Goal: Transaction & Acquisition: Purchase product/service

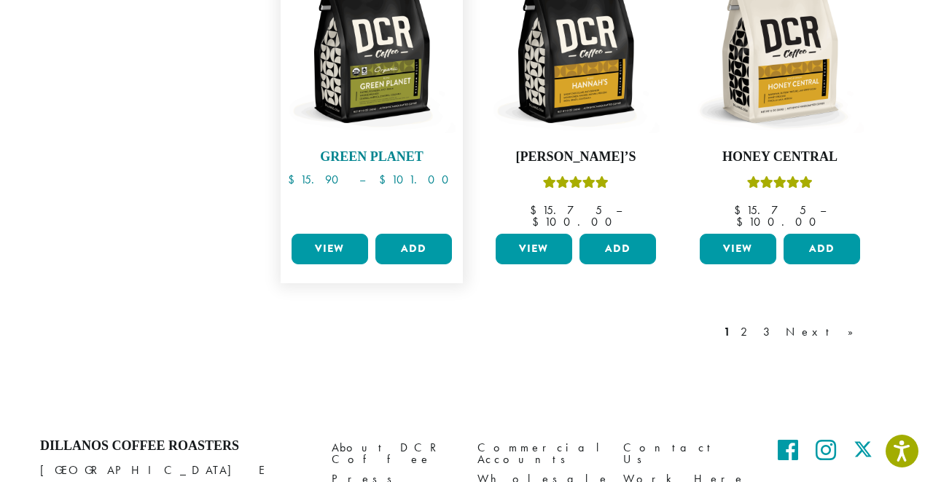
scroll to position [1280, 0]
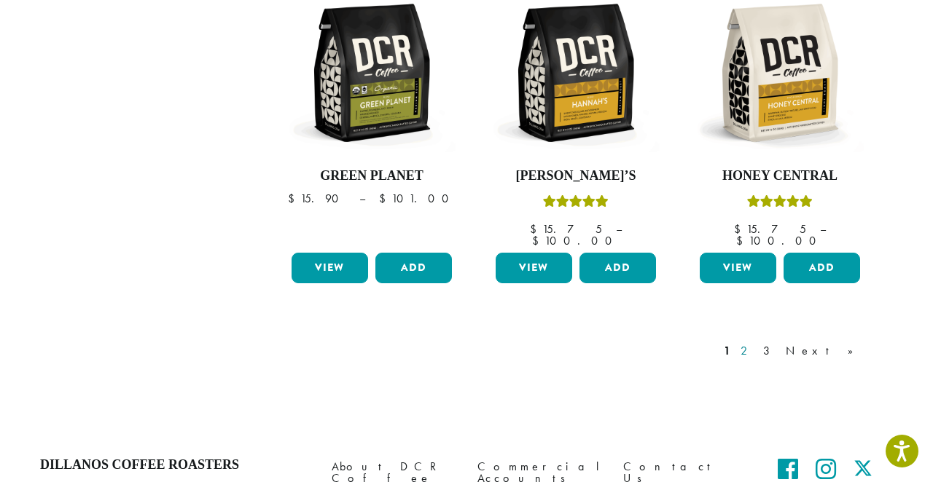
click at [756, 343] on link "2" at bounding box center [747, 351] width 18 height 17
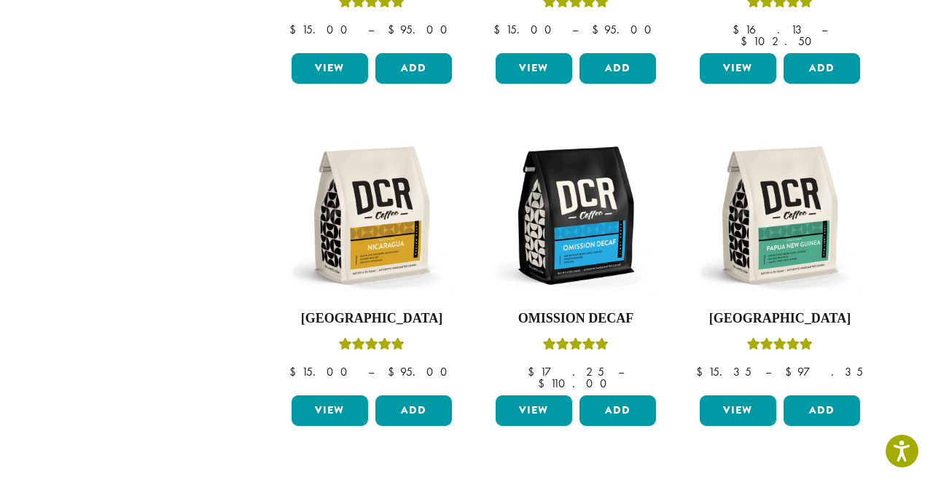
scroll to position [1178, 0]
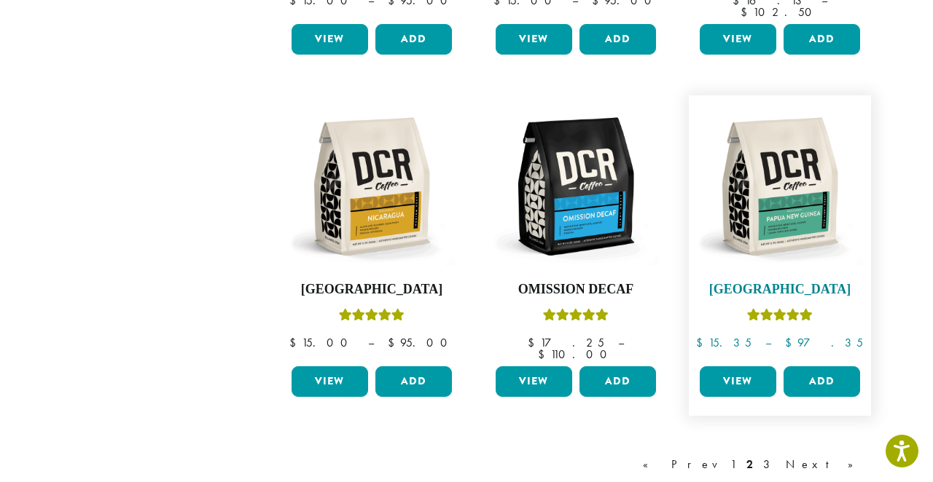
click at [788, 173] on img at bounding box center [780, 187] width 168 height 168
click at [760, 282] on h4 "[GEOGRAPHIC_DATA]" at bounding box center [780, 290] width 168 height 16
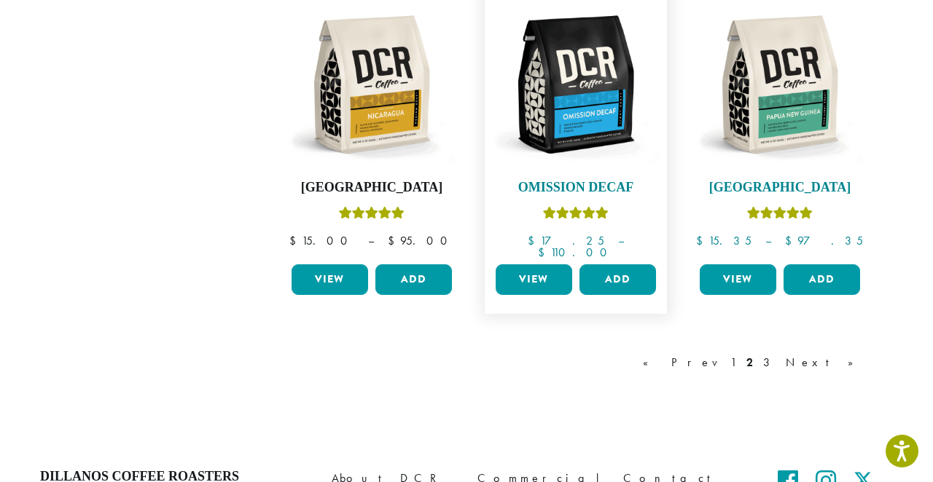
scroll to position [1283, 0]
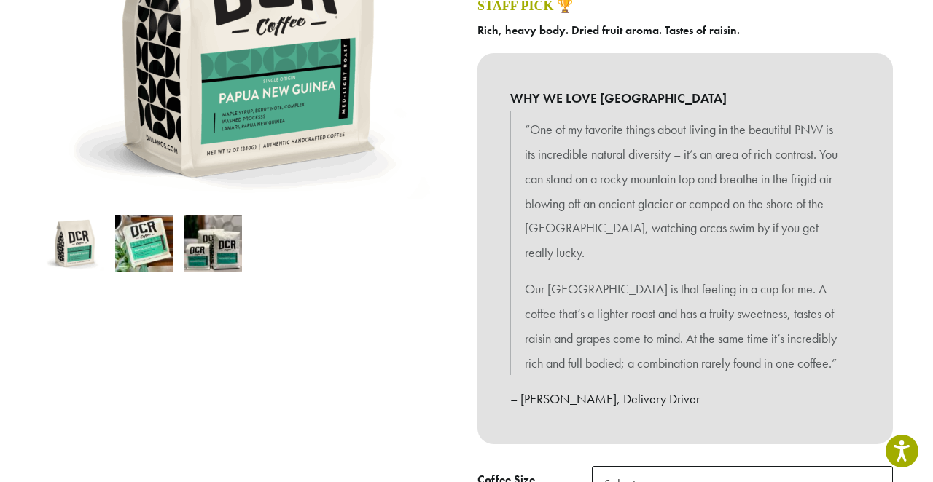
scroll to position [284, 0]
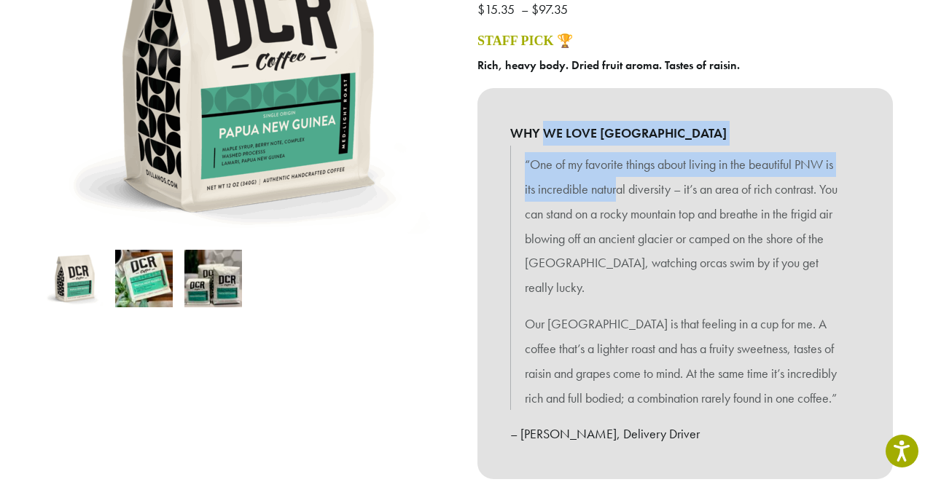
drag, startPoint x: 547, startPoint y: 136, endPoint x: 639, endPoint y: 221, distance: 125.9
click at [631, 210] on div "WHY WE LOVE PAPUA NEW GUINEA “One of my favorite things about living in the bea…" at bounding box center [684, 283] width 415 height 391
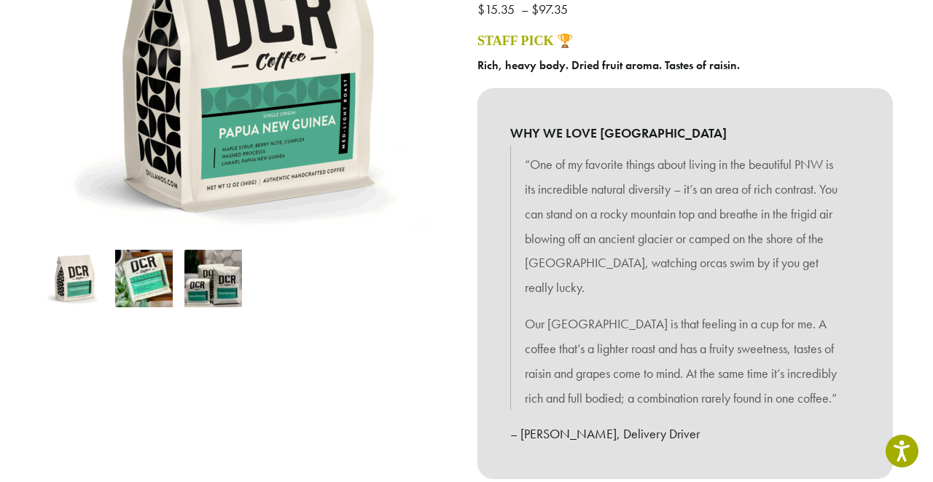
click at [638, 221] on p "“One of my favorite things about living in the beautiful PNW is its incredible …" at bounding box center [685, 226] width 321 height 148
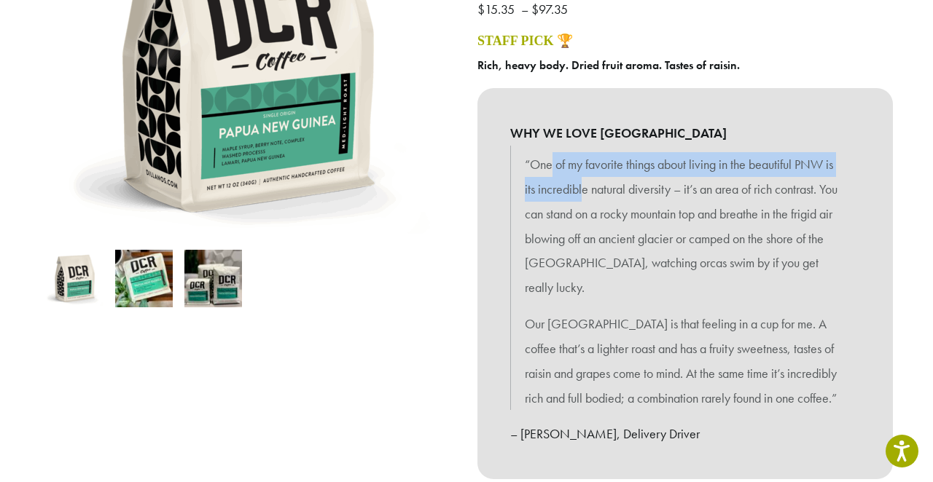
drag, startPoint x: 554, startPoint y: 154, endPoint x: 629, endPoint y: 227, distance: 104.6
click at [625, 224] on p "“One of my favorite things about living in the beautiful PNW is its incredible …" at bounding box center [685, 226] width 321 height 148
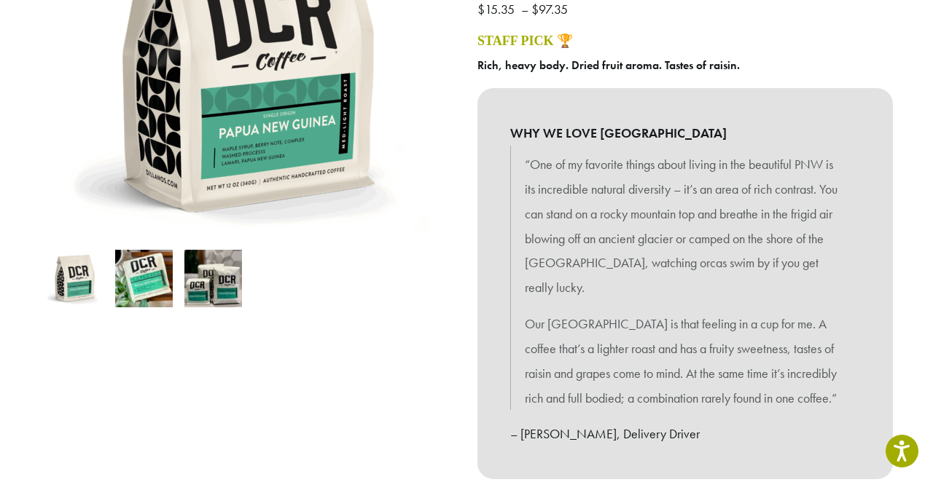
click at [626, 227] on p "“One of my favorite things about living in the beautiful PNW is its incredible …" at bounding box center [685, 226] width 321 height 148
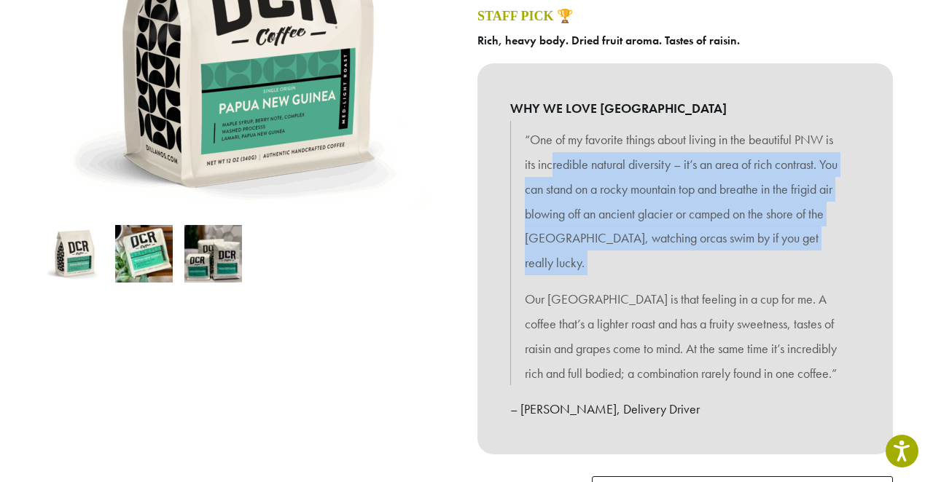
drag, startPoint x: 554, startPoint y: 154, endPoint x: 697, endPoint y: 305, distance: 208.3
click at [697, 305] on blockquote "“One of my favorite things about living in the beautiful PNW is its incredible …" at bounding box center [685, 253] width 350 height 265
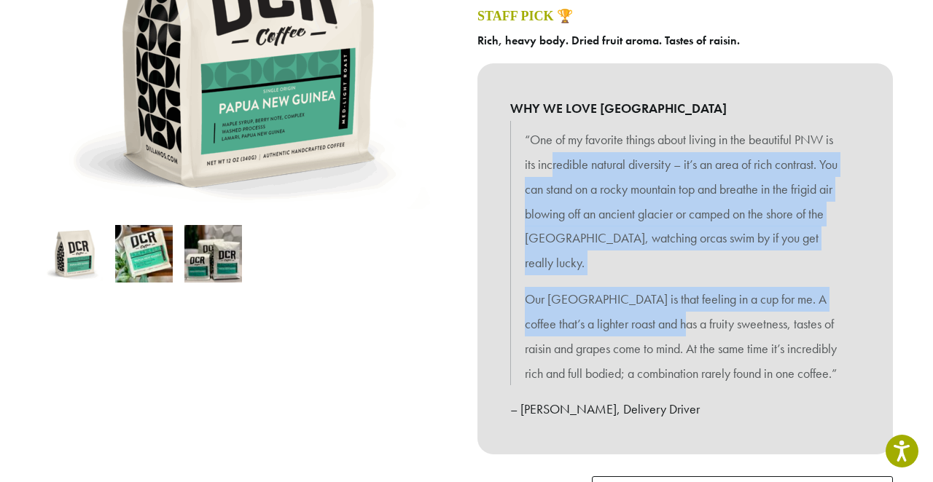
click at [697, 305] on p "Our Papua New Guinea is that feeling in a cup for me. A coffee that’s a lighter…" at bounding box center [685, 336] width 321 height 98
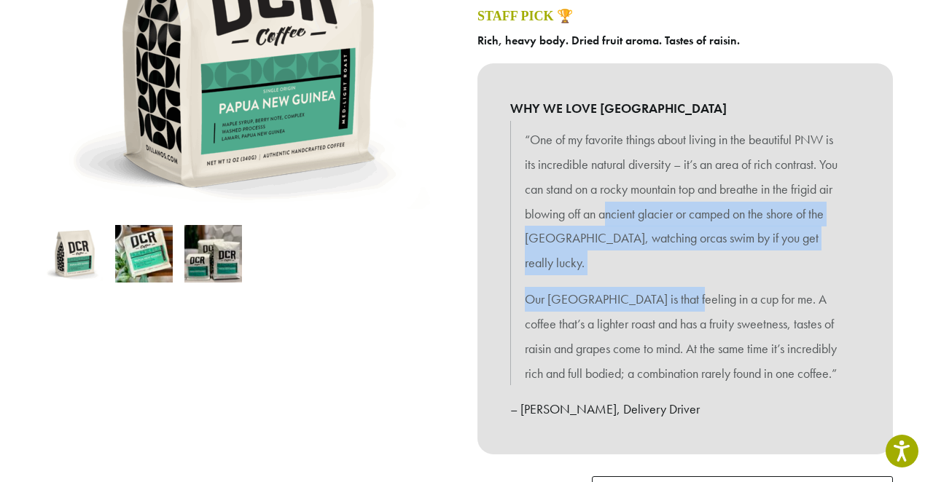
drag, startPoint x: 609, startPoint y: 205, endPoint x: 696, endPoint y: 275, distance: 112.0
click at [697, 275] on blockquote "“One of my favorite things about living in the beautiful PNW is its incredible …" at bounding box center [685, 253] width 350 height 265
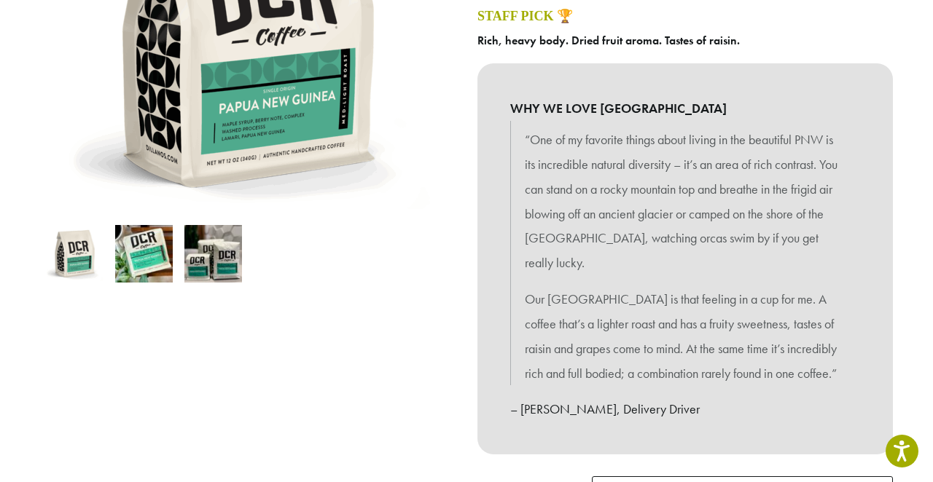
click at [695, 287] on p "Our Papua New Guinea is that feeling in a cup for me. A coffee that’s a lighter…" at bounding box center [685, 336] width 321 height 98
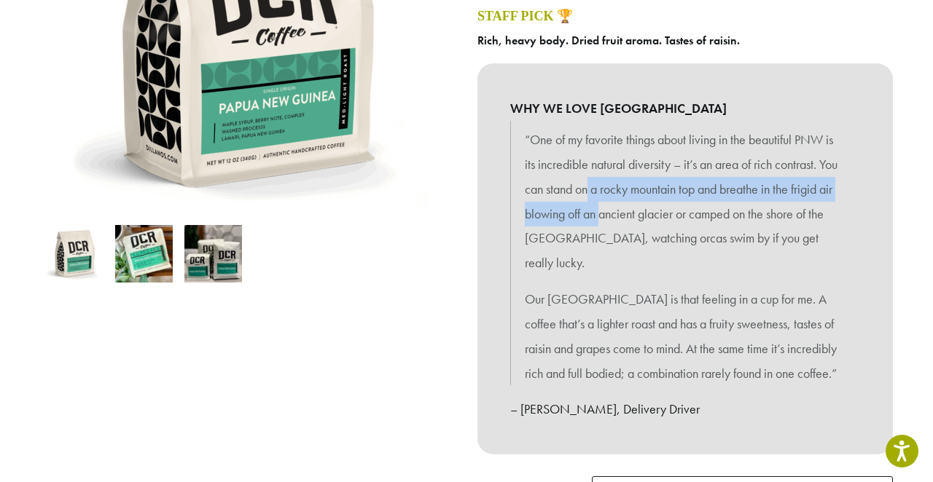
drag, startPoint x: 587, startPoint y: 180, endPoint x: 612, endPoint y: 218, distance: 45.3
click at [612, 218] on p "“One of my favorite things about living in the beautiful PNW is its incredible …" at bounding box center [685, 202] width 321 height 148
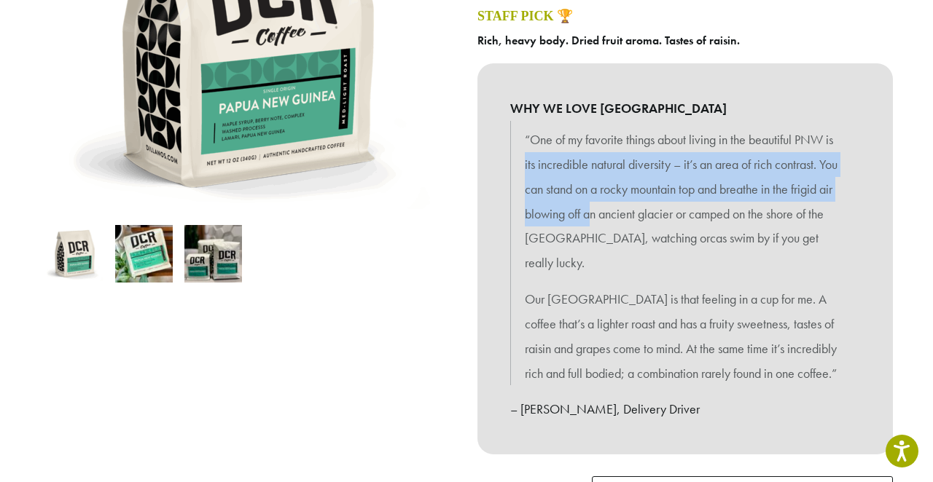
drag, startPoint x: 522, startPoint y: 163, endPoint x: 618, endPoint y: 254, distance: 133.0
click at [622, 254] on blockquote "“One of my favorite things about living in the beautiful PNW is its incredible …" at bounding box center [685, 253] width 350 height 265
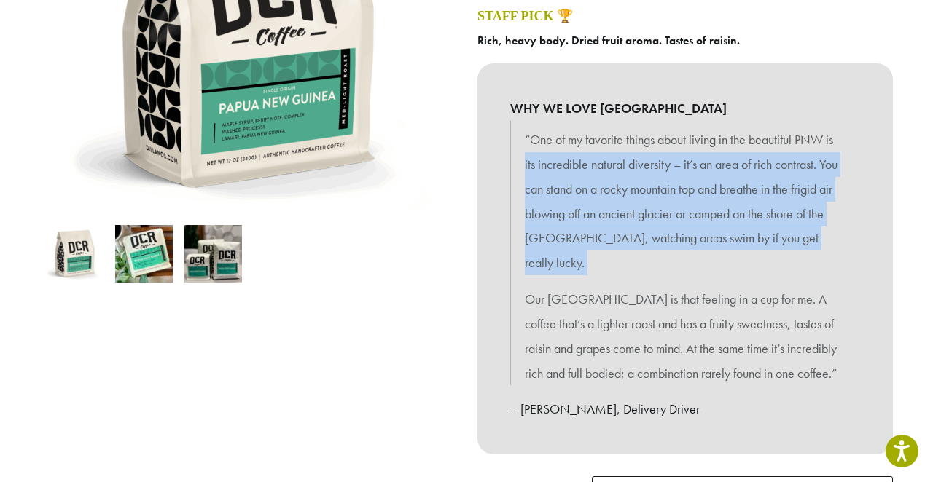
click at [618, 254] on blockquote "“One of my favorite things about living in the beautiful PNW is its incredible …" at bounding box center [685, 253] width 350 height 265
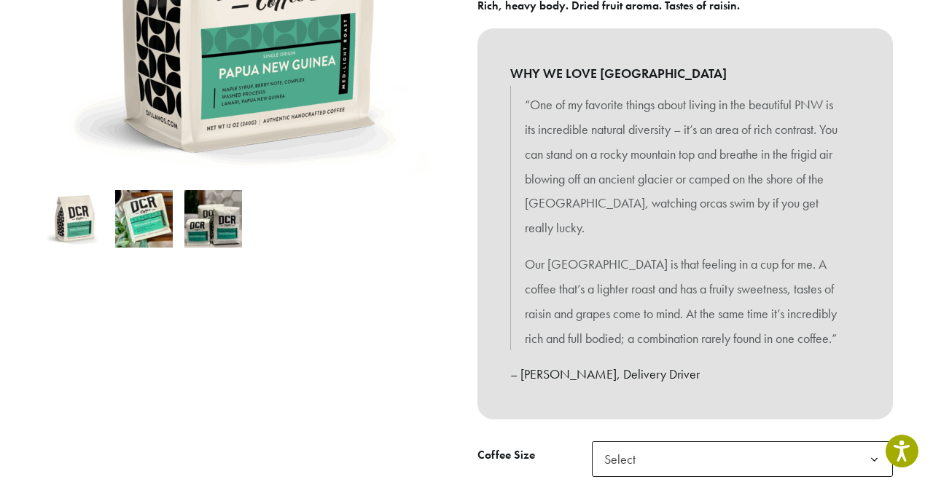
scroll to position [345, 0]
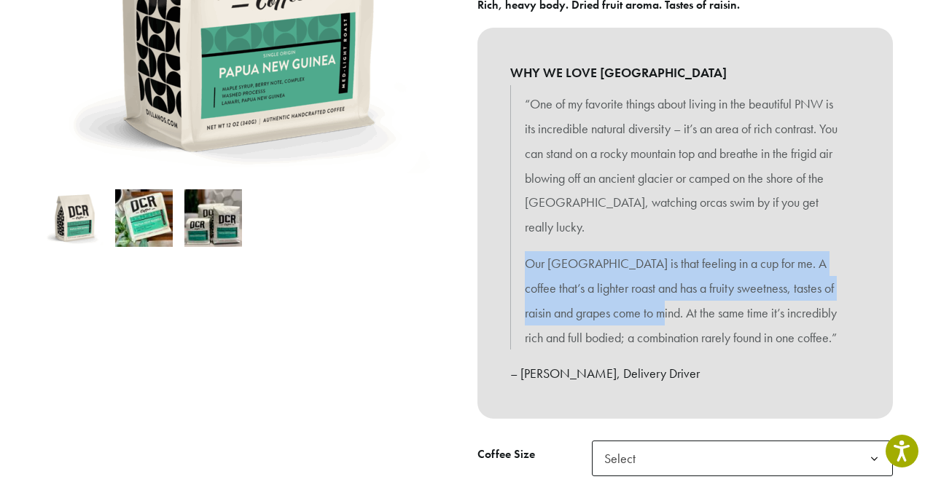
drag, startPoint x: 552, startPoint y: 219, endPoint x: 668, endPoint y: 283, distance: 132.4
click at [670, 284] on blockquote "“One of my favorite things about living in the beautiful PNW is its incredible …" at bounding box center [685, 217] width 350 height 265
click at [668, 283] on p "Our Papua New Guinea is that feeling in a cup for me. A coffee that’s a lighter…" at bounding box center [685, 300] width 321 height 98
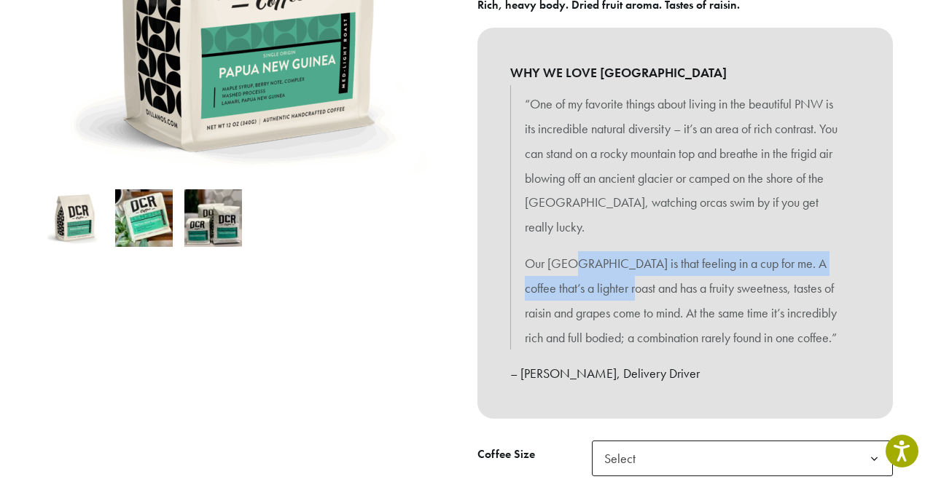
drag, startPoint x: 577, startPoint y: 231, endPoint x: 671, endPoint y: 278, distance: 105.0
click at [671, 278] on p "Our Papua New Guinea is that feeling in a cup for me. A coffee that’s a lighter…" at bounding box center [685, 300] width 321 height 98
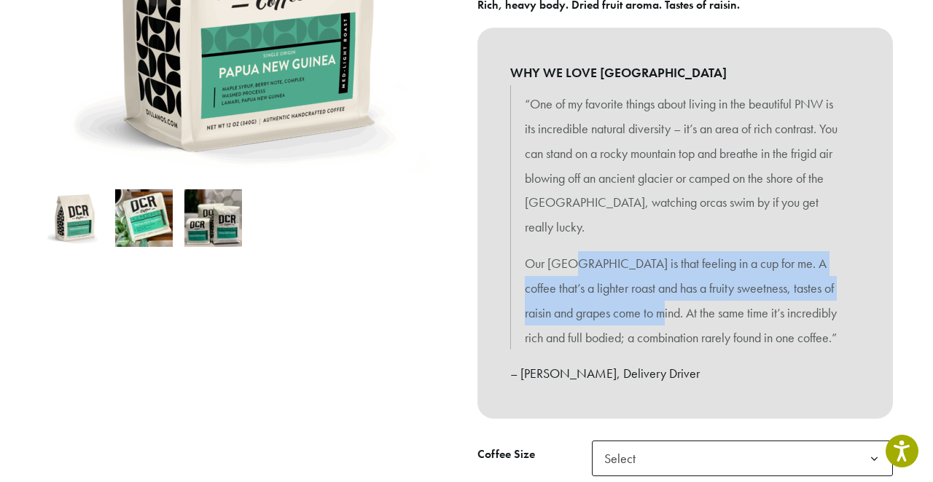
click at [671, 278] on p "Our Papua New Guinea is that feeling in a cup for me. A coffee that’s a lighter…" at bounding box center [685, 300] width 321 height 98
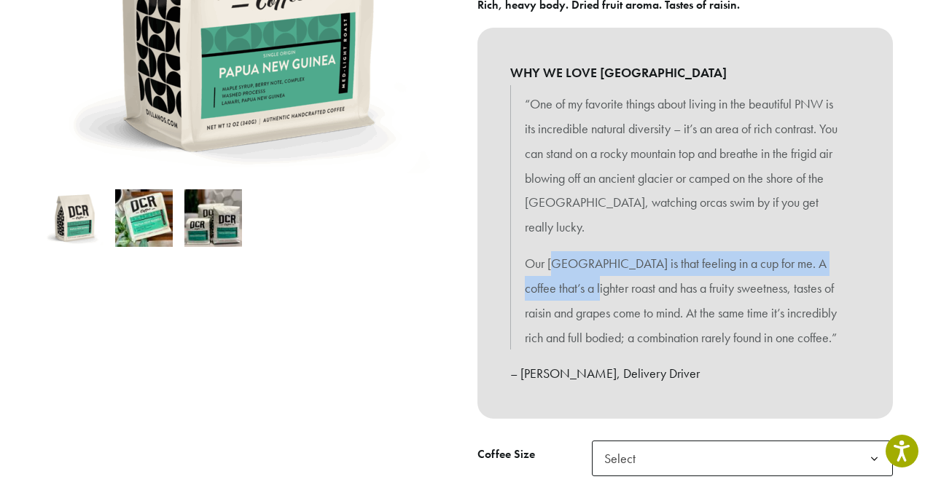
drag, startPoint x: 587, startPoint y: 254, endPoint x: 630, endPoint y: 291, distance: 56.4
click at [630, 291] on p "Our Papua New Guinea is that feeling in a cup for me. A coffee that’s a lighter…" at bounding box center [685, 300] width 321 height 98
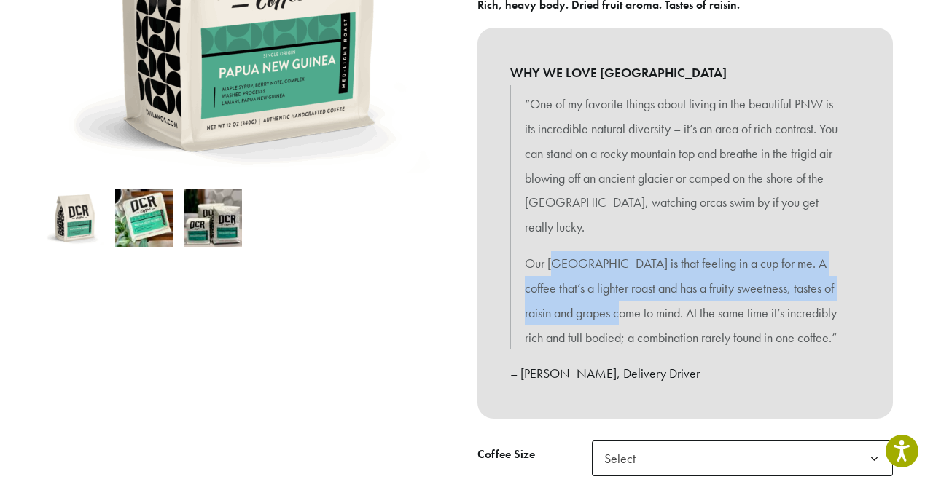
click at [630, 291] on p "Our Papua New Guinea is that feeling in a cup for me. A coffee that’s a lighter…" at bounding box center [685, 300] width 321 height 98
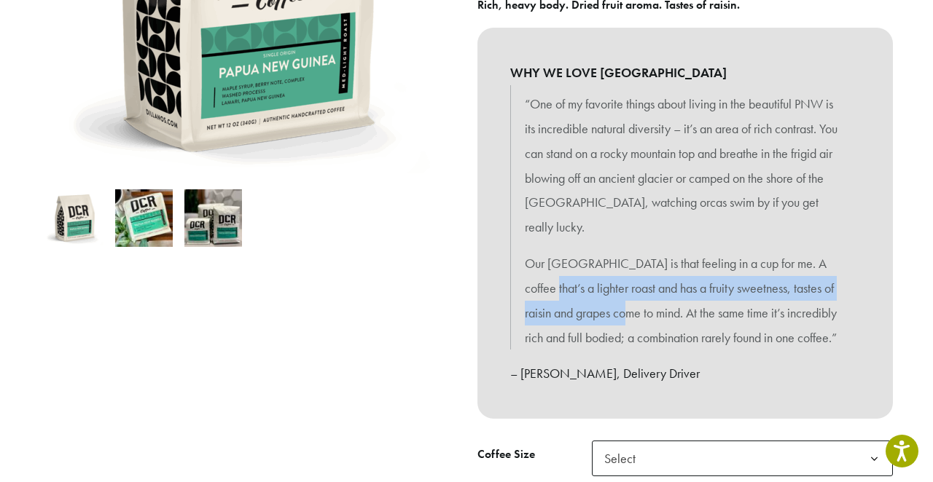
drag, startPoint x: 611, startPoint y: 287, endPoint x: 662, endPoint y: 313, distance: 56.4
click at [662, 313] on p "Our Papua New Guinea is that feeling in a cup for me. A coffee that’s a lighter…" at bounding box center [685, 300] width 321 height 98
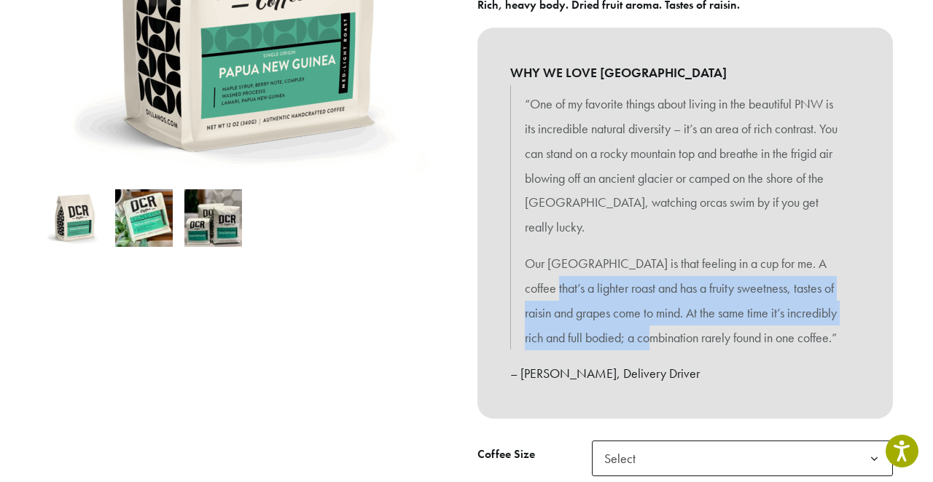
click at [662, 313] on p "Our Papua New Guinea is that feeling in a cup for me. A coffee that’s a lighter…" at bounding box center [685, 300] width 321 height 98
drag, startPoint x: 585, startPoint y: 275, endPoint x: 638, endPoint y: 306, distance: 61.4
click at [638, 306] on p "Our Papua New Guinea is that feeling in a cup for me. A coffee that’s a lighter…" at bounding box center [685, 300] width 321 height 98
click at [637, 305] on p "Our Papua New Guinea is that feeling in a cup for me. A coffee that’s a lighter…" at bounding box center [685, 300] width 321 height 98
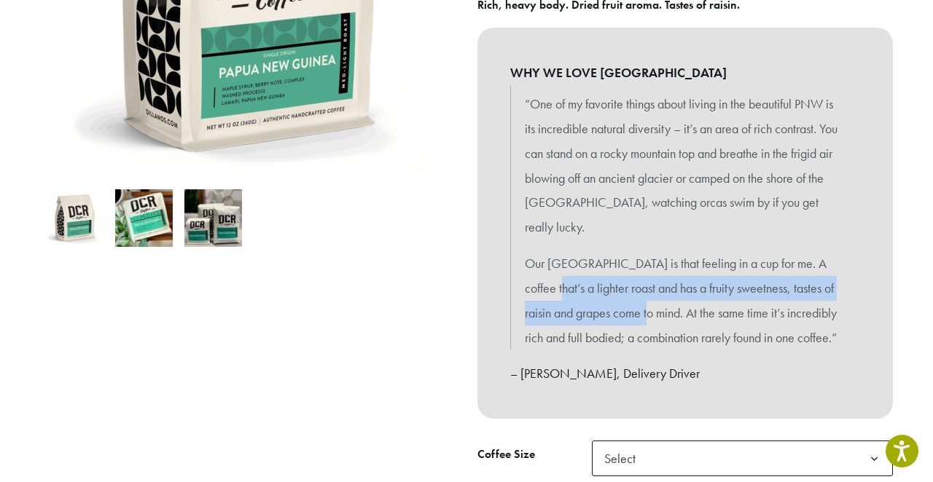
drag, startPoint x: 566, startPoint y: 265, endPoint x: 657, endPoint y: 286, distance: 93.7
click at [657, 286] on p "Our Papua New Guinea is that feeling in a cup for me. A coffee that’s a lighter…" at bounding box center [685, 300] width 321 height 98
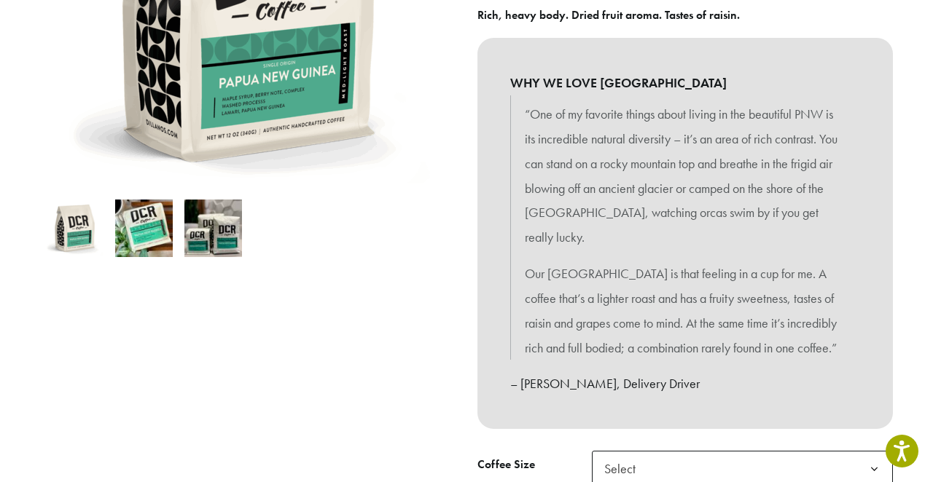
scroll to position [328, 0]
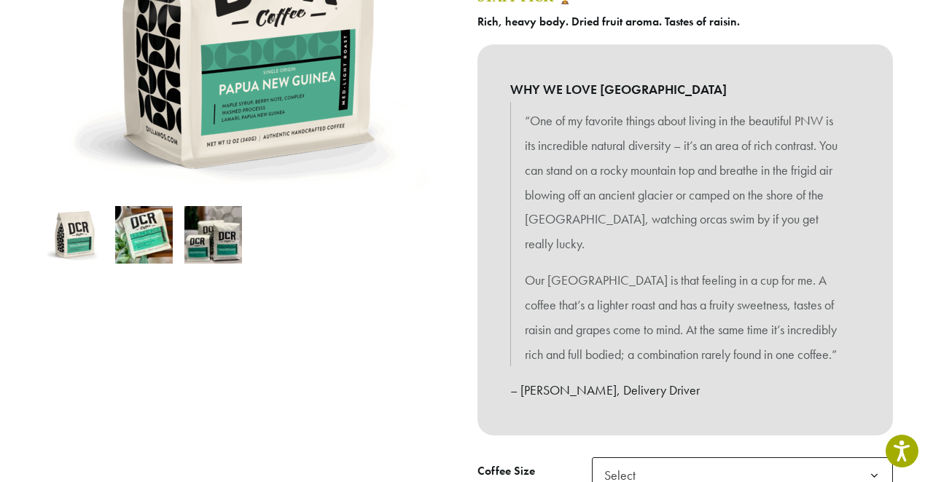
click at [188, 253] on img at bounding box center [213, 235] width 58 height 58
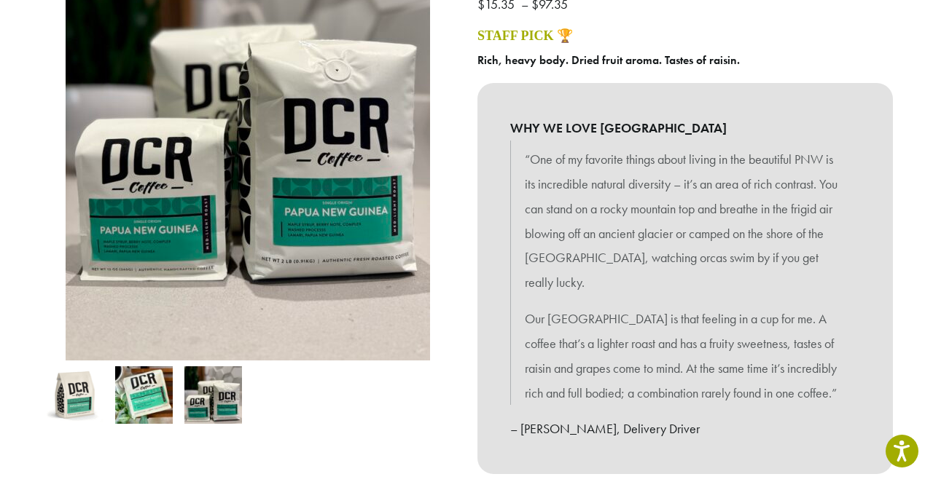
scroll to position [327, 0]
